Goal: Transaction & Acquisition: Obtain resource

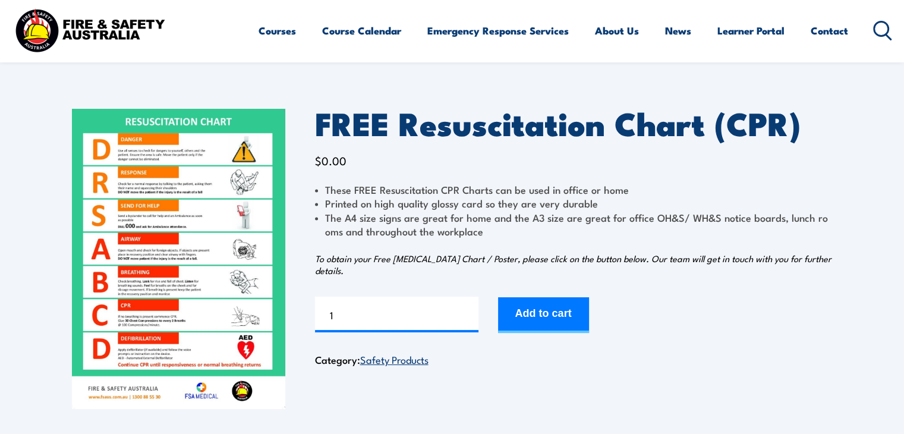
scroll to position [35, 0]
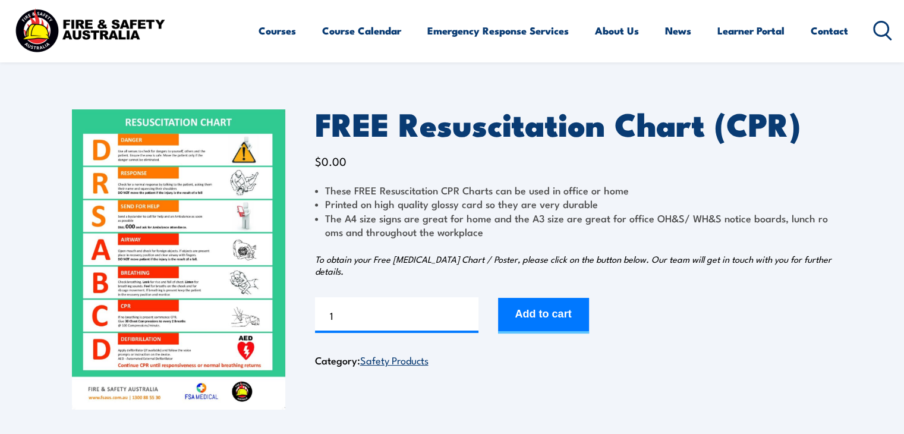
drag, startPoint x: 173, startPoint y: 195, endPoint x: 355, endPoint y: 397, distance: 271.3
click at [355, 397] on div "FREE Resuscitation Chart (CPR) $ 0.00 These FREE Resuscitation CPR Charts can b…" at bounding box center [573, 259] width 517 height 300
drag, startPoint x: 233, startPoint y: 260, endPoint x: 681, endPoint y: 278, distance: 448.9
click at [681, 278] on div "FREE Resuscitation Chart (CPR) $ 0.00 These FREE Resuscitation CPR Charts can b…" at bounding box center [573, 259] width 517 height 300
click at [564, 319] on button "Add to cart" at bounding box center [543, 316] width 91 height 36
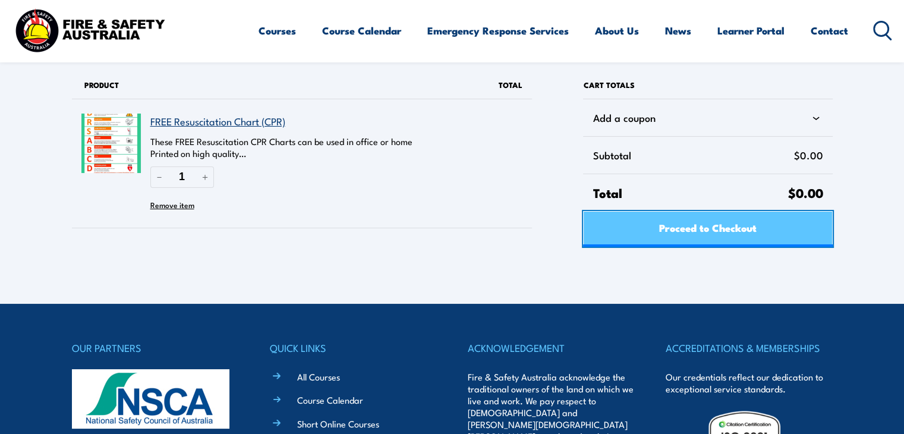
click at [701, 234] on span "Proceed to Checkout" at bounding box center [707, 226] width 97 height 31
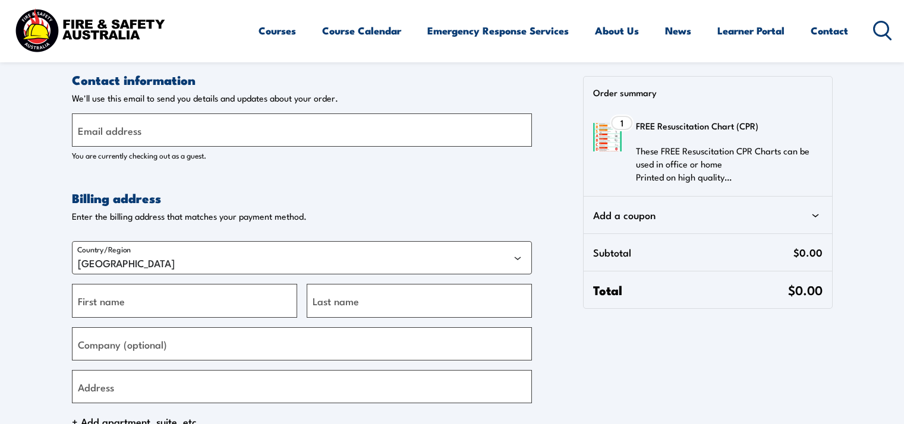
select select "VIC"
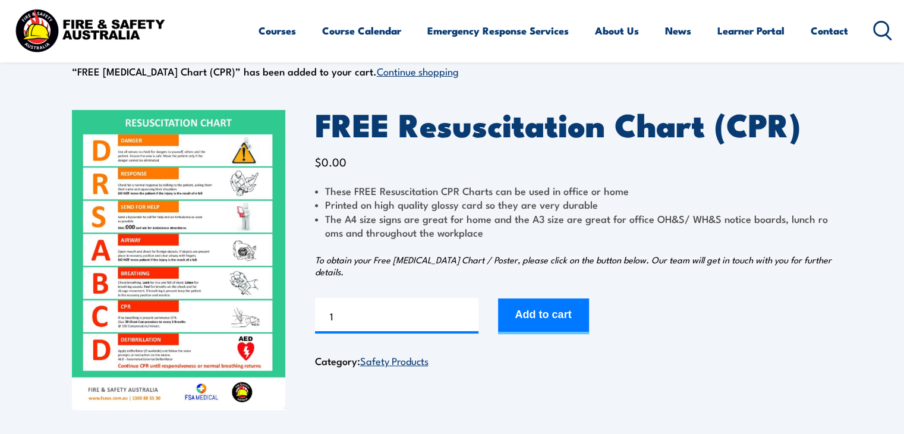
drag, startPoint x: 192, startPoint y: 242, endPoint x: 290, endPoint y: 317, distance: 123.7
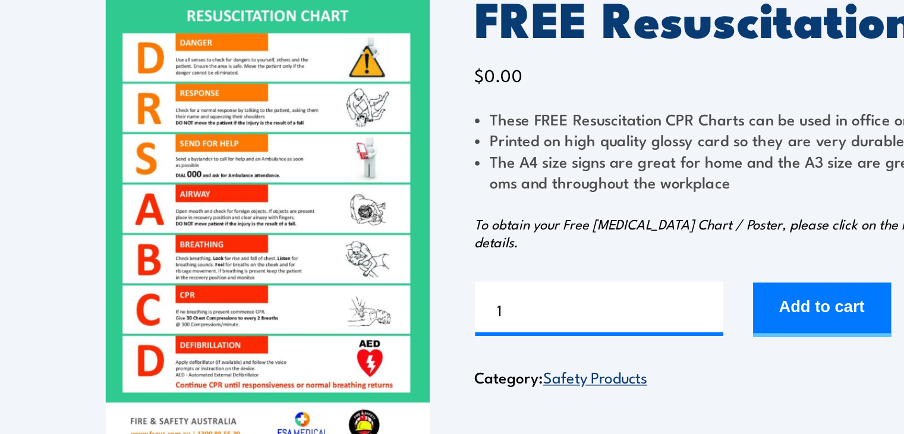
scroll to position [52, 0]
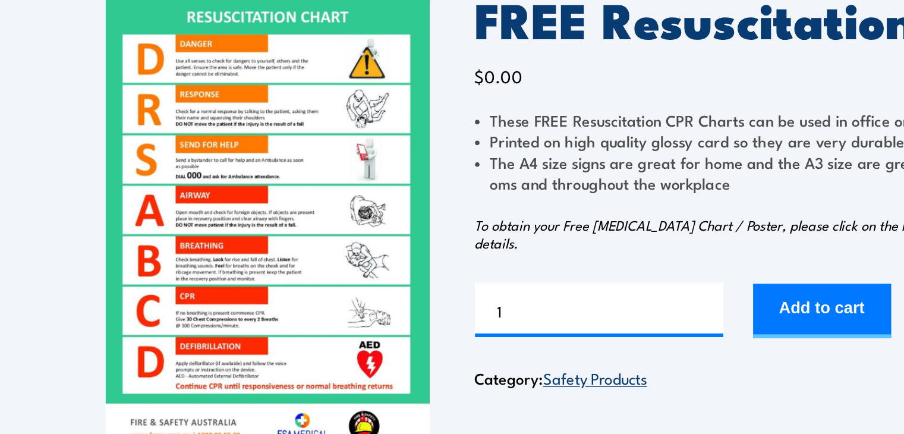
click at [232, 271] on img at bounding box center [178, 260] width 213 height 300
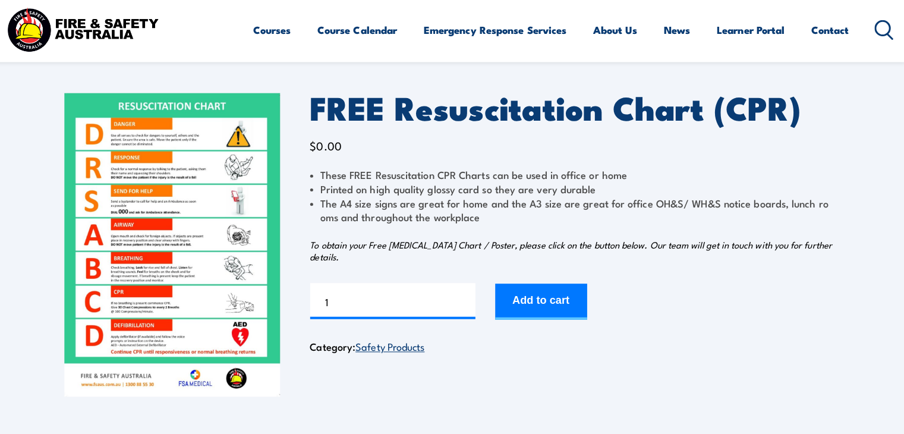
scroll to position [51, 0]
